Goal: Navigation & Orientation: Find specific page/section

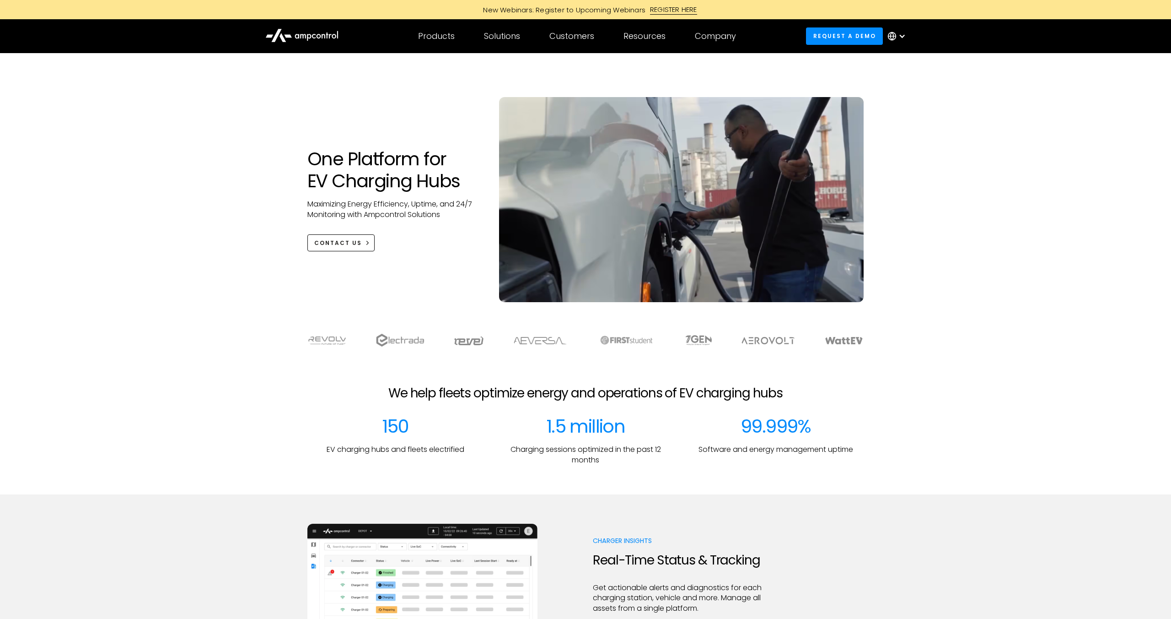
click at [907, 38] on div at bounding box center [899, 35] width 32 height 27
click at [893, 130] on link "French" at bounding box center [890, 132] width 24 height 11
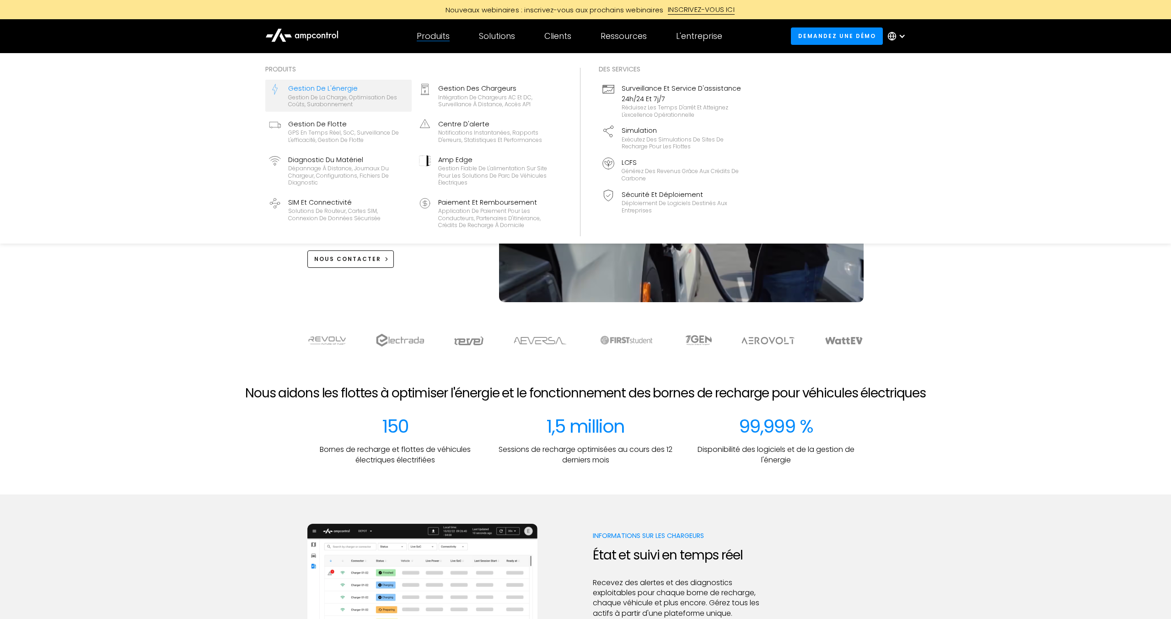
click at [310, 87] on div "Gestion de l'énergie" at bounding box center [348, 88] width 120 height 10
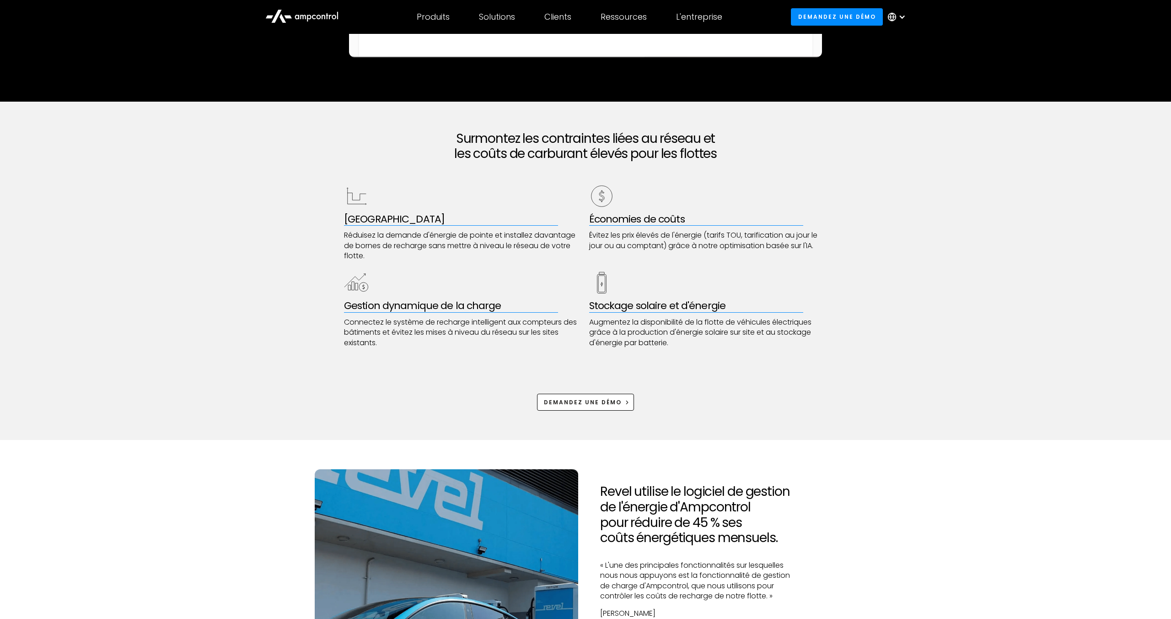
scroll to position [265, 0]
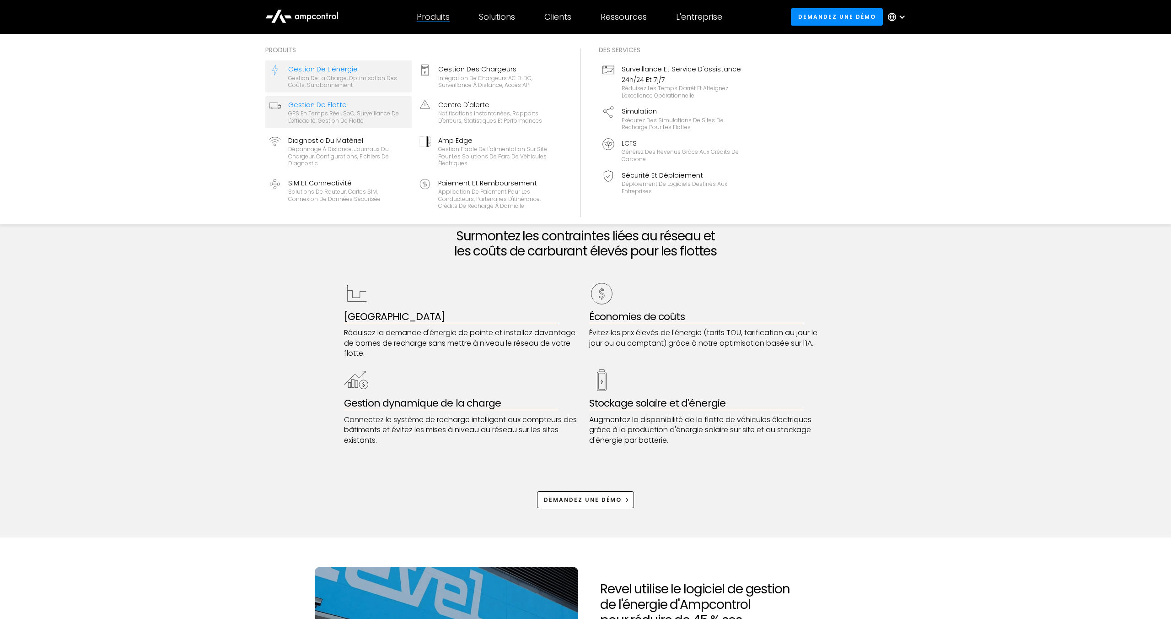
click at [311, 105] on div "Gestion de flotte" at bounding box center [348, 105] width 120 height 10
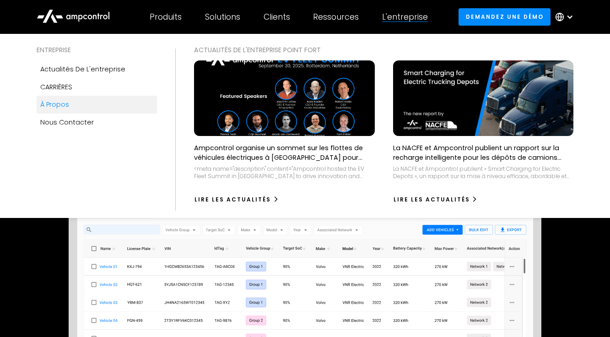
click at [65, 104] on div "À propos" at bounding box center [54, 104] width 29 height 10
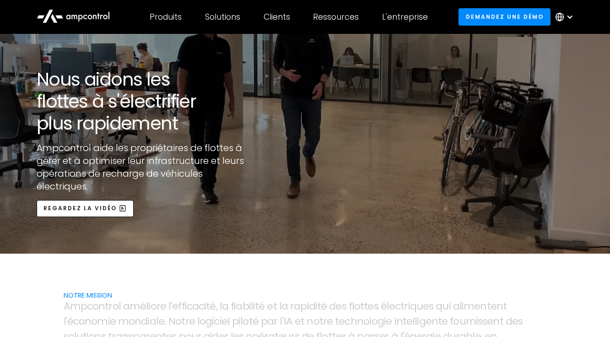
scroll to position [122, 0]
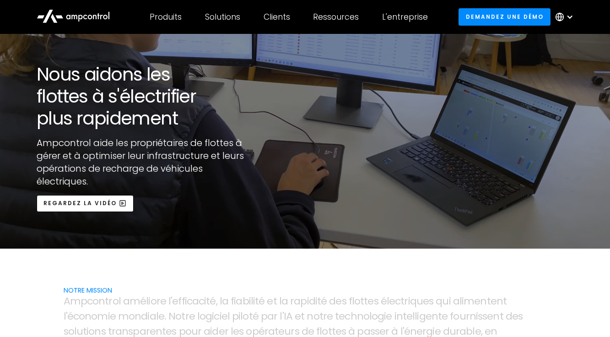
click at [65, 155] on div "open lightbox" at bounding box center [305, 80] width 610 height 337
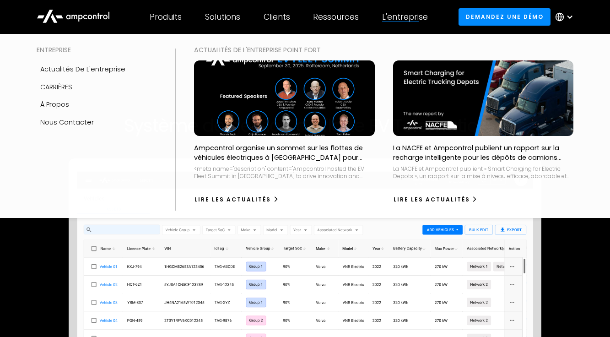
click at [413, 16] on div "L'entreprise" at bounding box center [405, 17] width 46 height 10
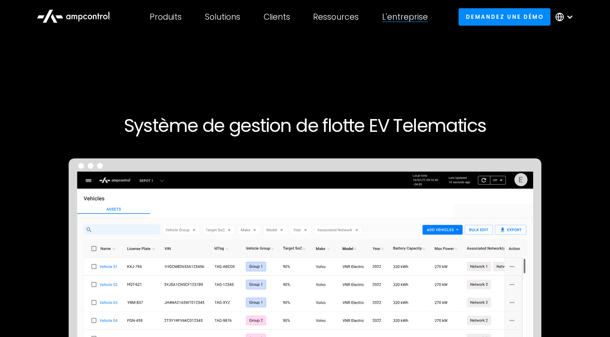
click at [413, 16] on div "L'entreprise" at bounding box center [405, 17] width 46 height 10
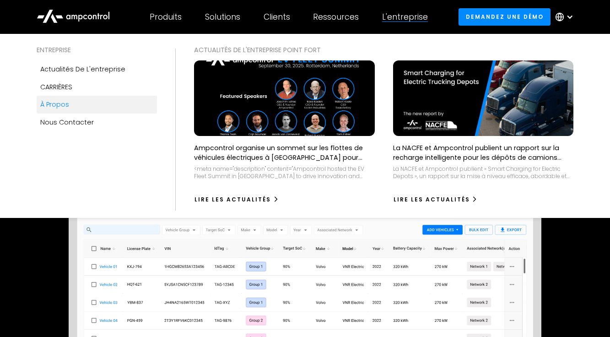
click at [56, 100] on div "À propos" at bounding box center [54, 104] width 29 height 10
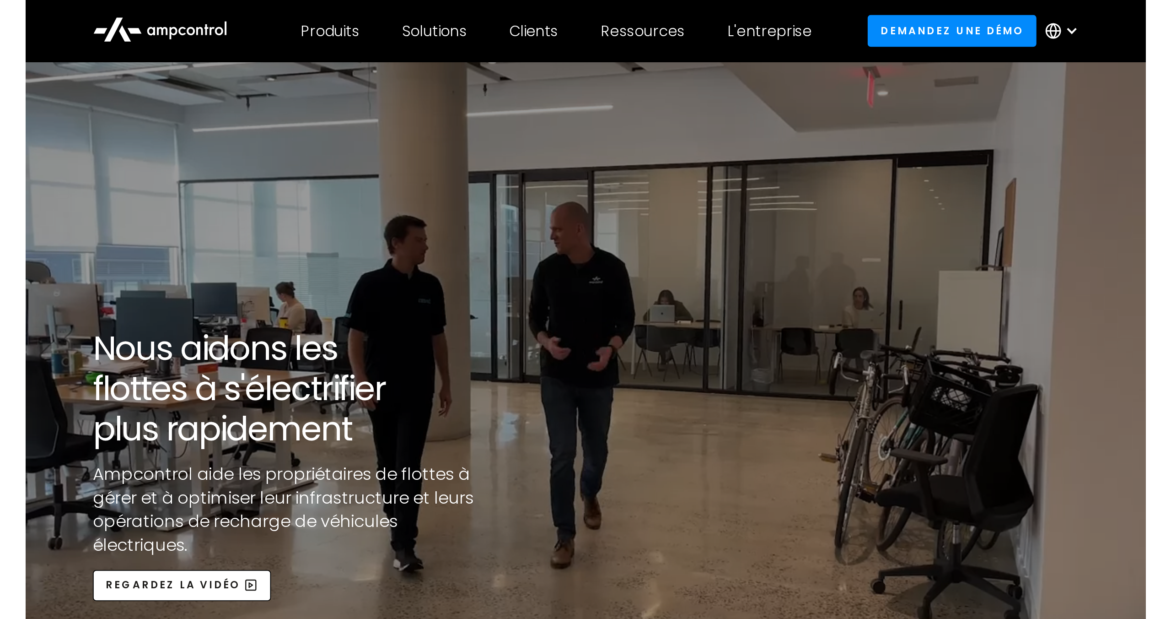
scroll to position [14, 0]
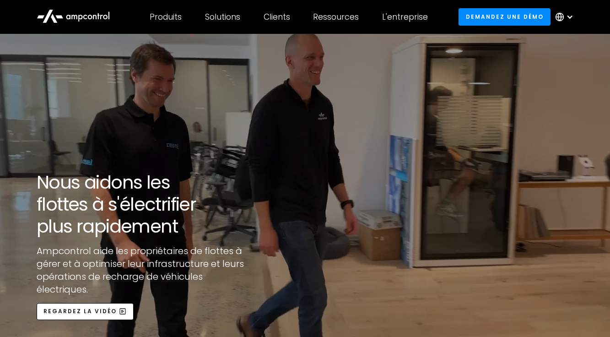
drag, startPoint x: 131, startPoint y: 288, endPoint x: 528, endPoint y: 0, distance: 490.7
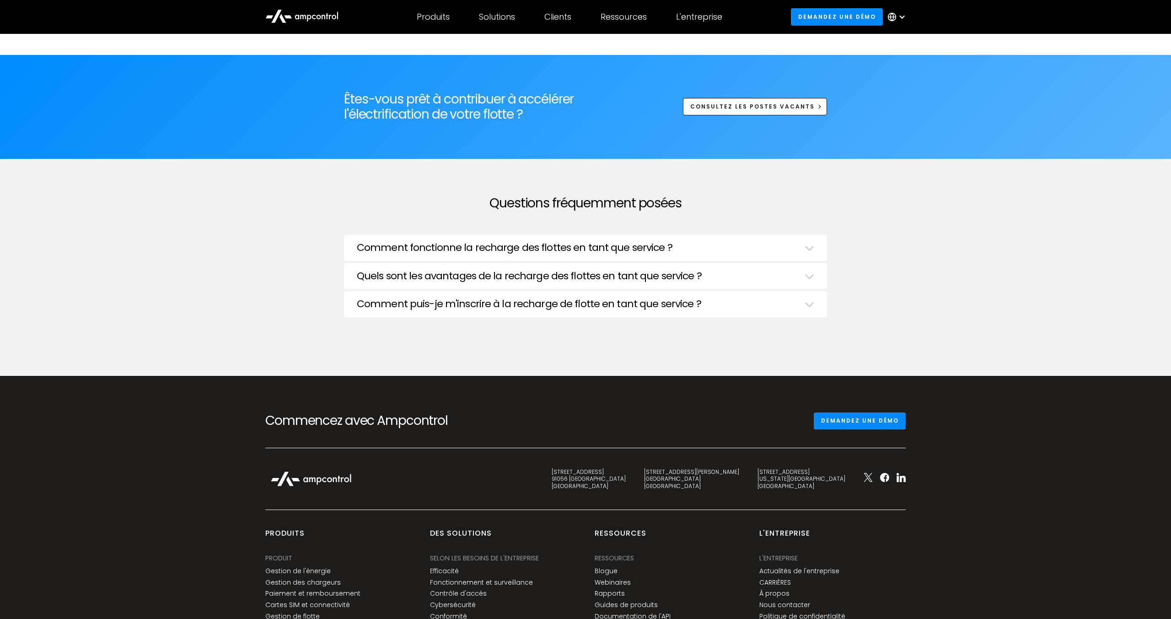
scroll to position [3293, 0]
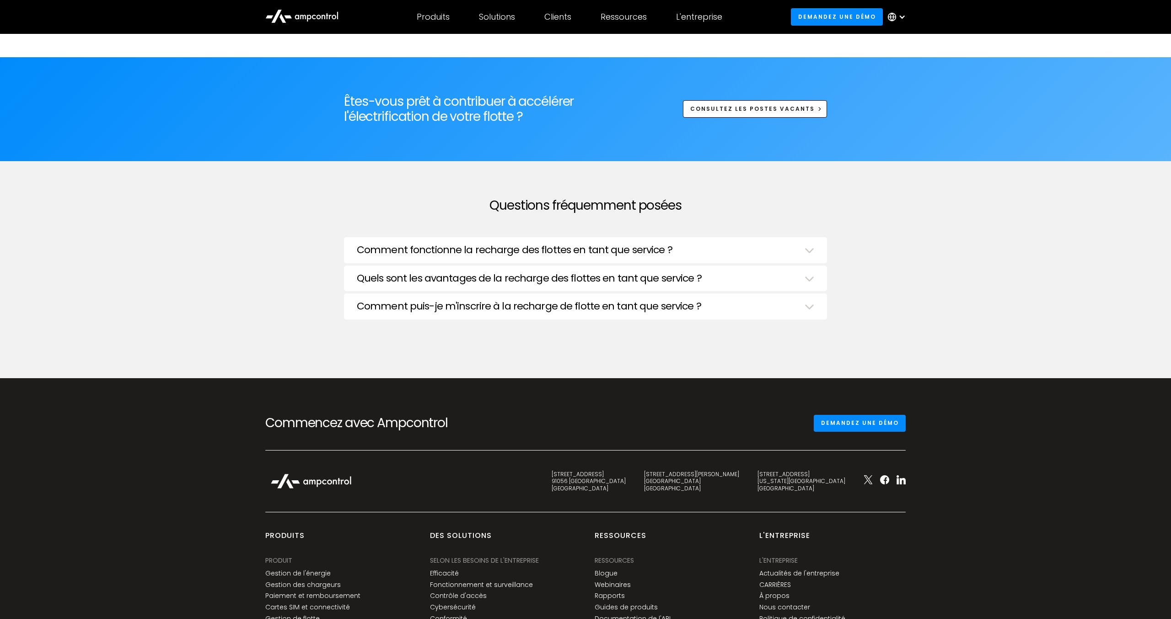
click at [475, 244] on h3 "Comment fonctionne la recharge des flottes en tant que service ?" at bounding box center [515, 250] width 316 height 12
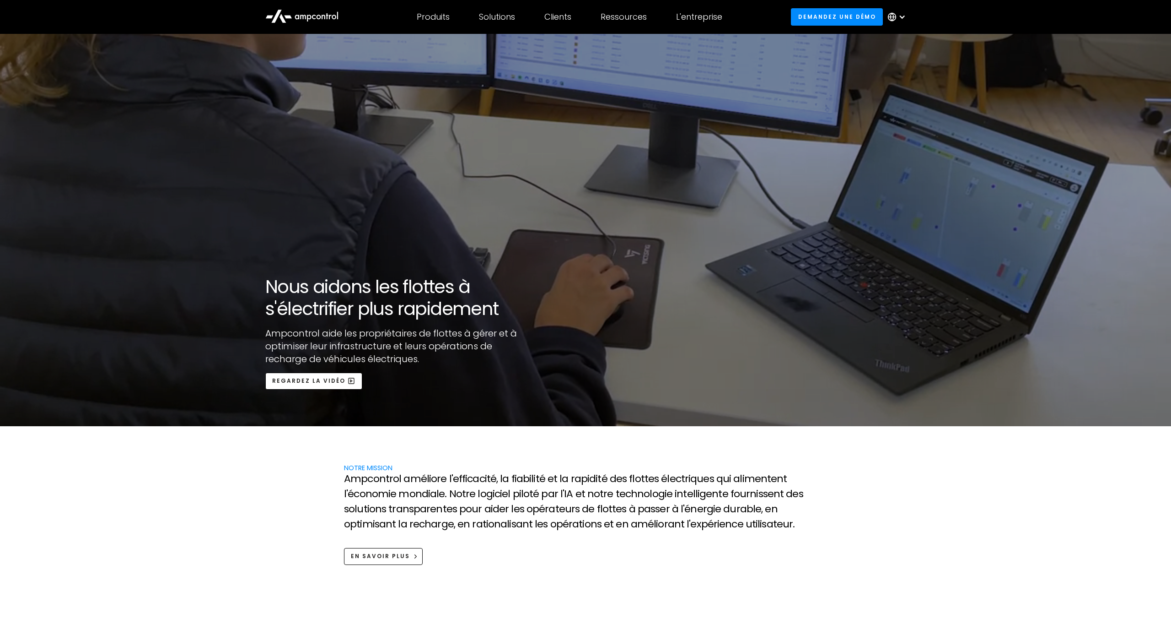
scroll to position [0, 0]
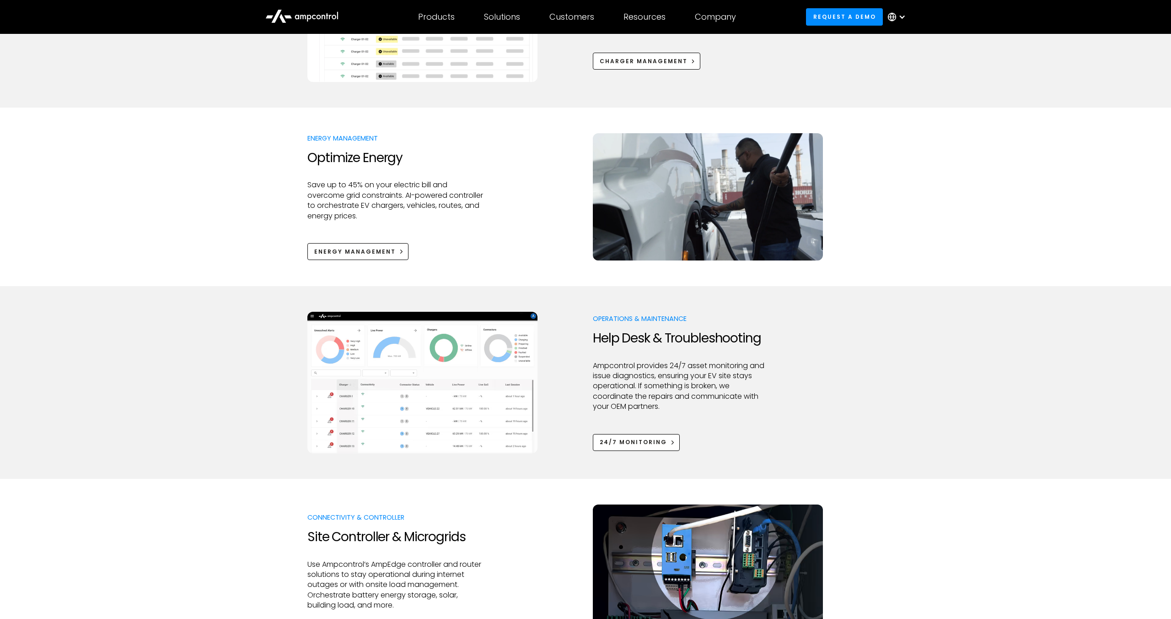
scroll to position [585, 0]
